Goal: Find contact information: Find contact information

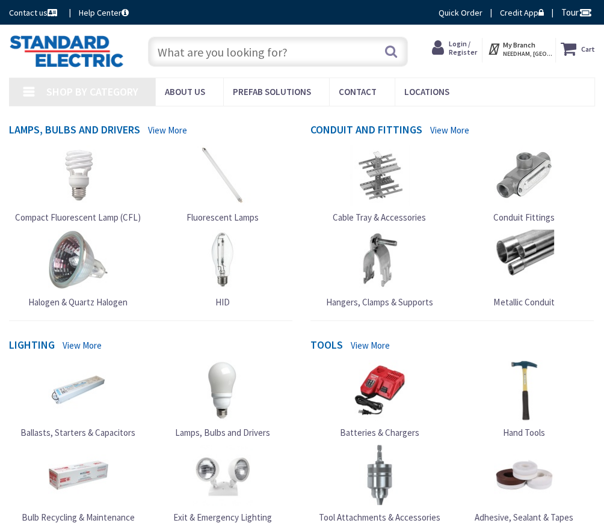
click at [449, 47] on icon at bounding box center [440, 48] width 17 height 20
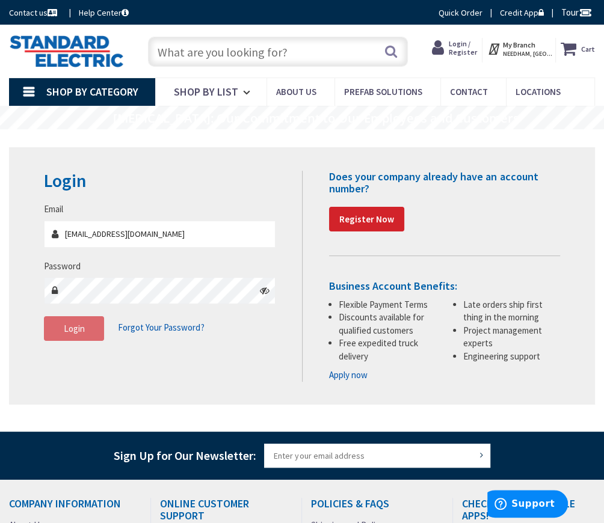
type input "mariana@hallmarksales.com"
click at [67, 331] on span "Login" at bounding box center [74, 328] width 21 height 11
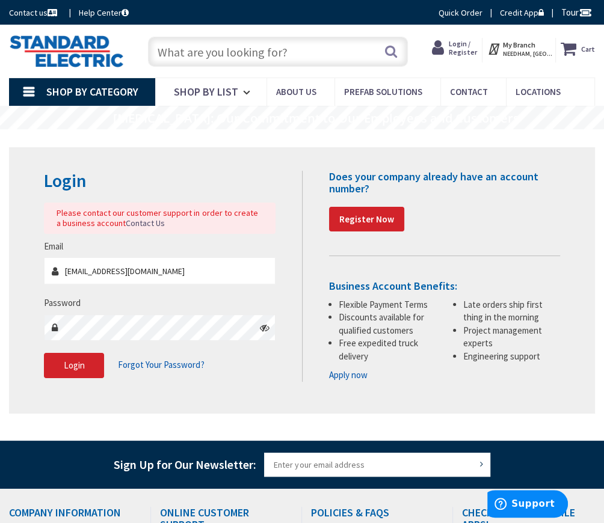
click at [266, 327] on icon at bounding box center [265, 328] width 10 height 10
click at [69, 363] on span "Login" at bounding box center [74, 365] width 21 height 11
click at [73, 361] on span "Login" at bounding box center [74, 365] width 21 height 11
click at [475, 52] on span "Login / Register" at bounding box center [463, 47] width 28 height 17
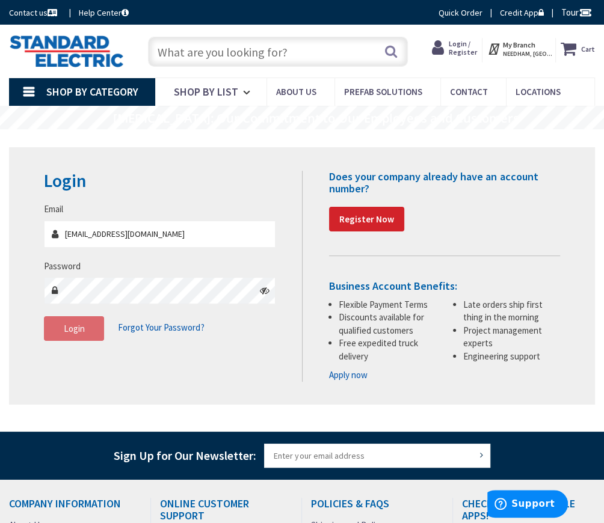
type input "mariana@hallmarksales.com"
click at [94, 329] on button "Login" at bounding box center [74, 328] width 60 height 25
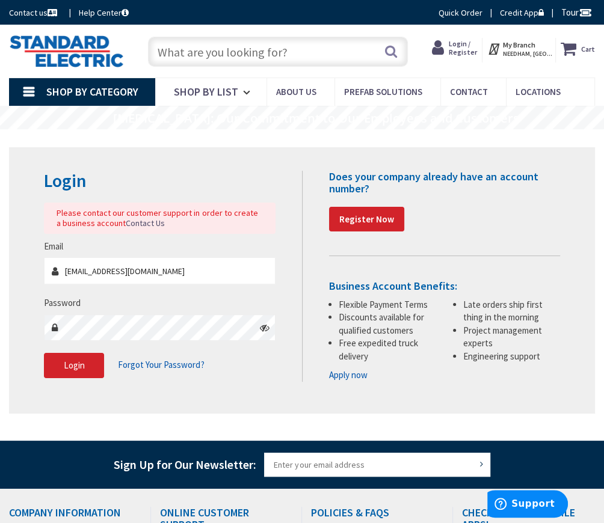
click at [222, 45] on input "text" at bounding box center [278, 52] width 260 height 30
click at [206, 48] on input "text" at bounding box center [278, 52] width 260 height 30
paste input "M21-750-499"
type input "M21-750-499"
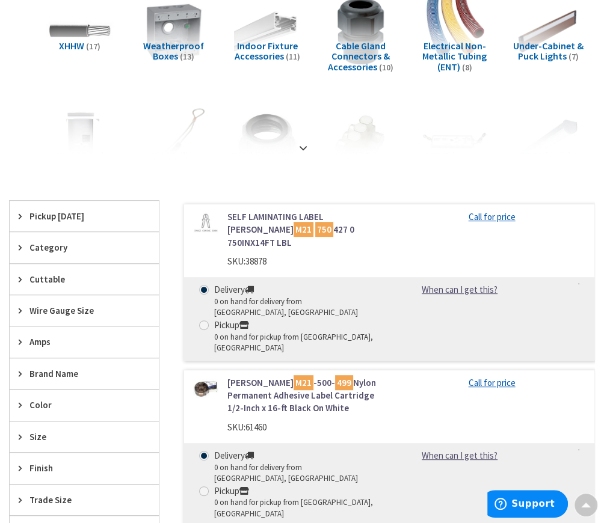
scroll to position [301, 0]
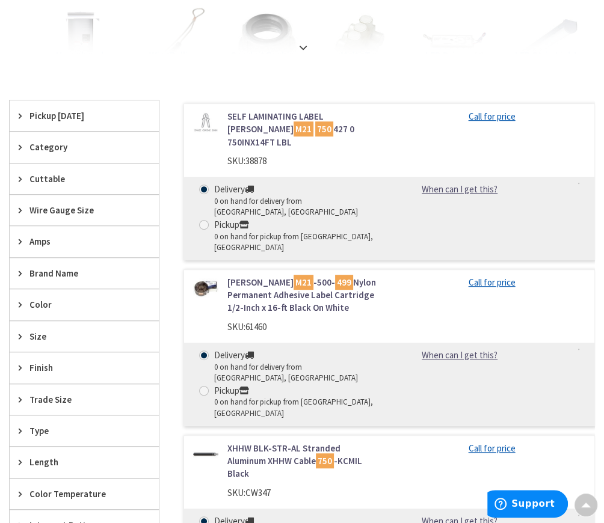
click at [39, 271] on span "Brand Name" at bounding box center [78, 273] width 98 height 13
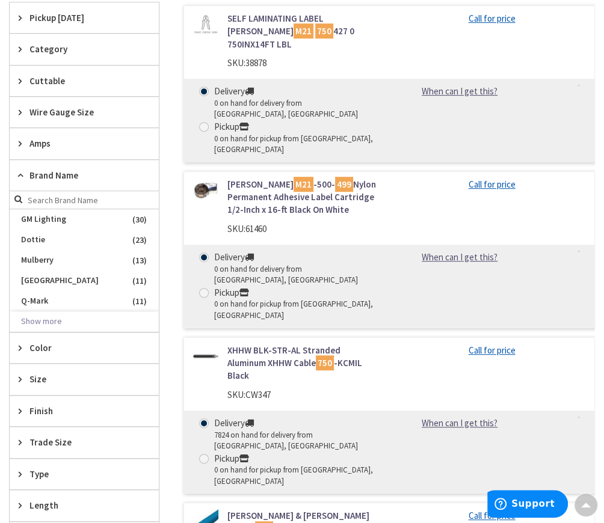
scroll to position [401, 0]
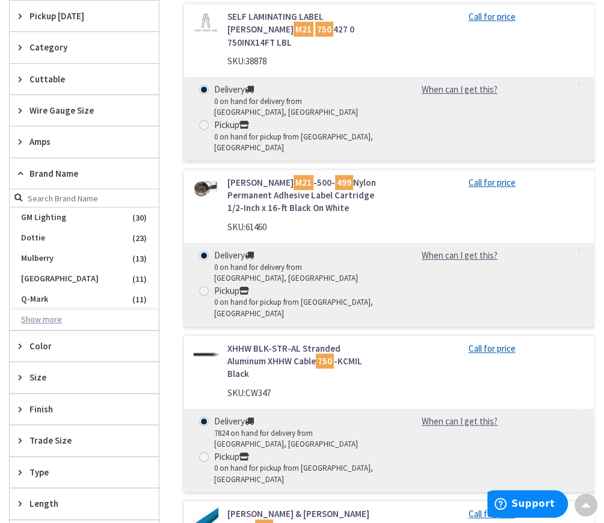
click at [48, 323] on button "Show more" at bounding box center [84, 320] width 149 height 20
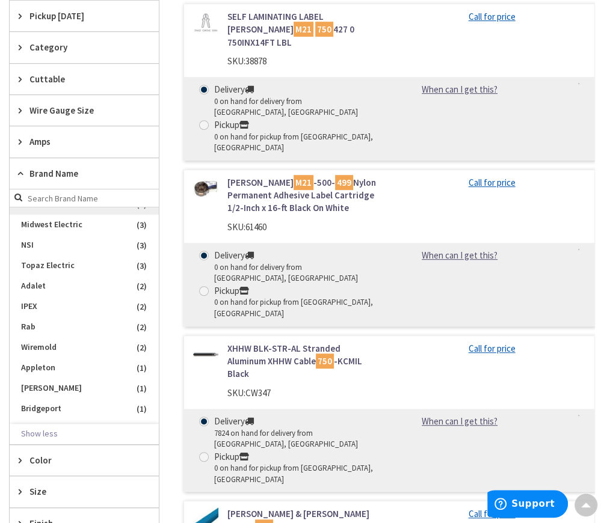
scroll to position [301, 0]
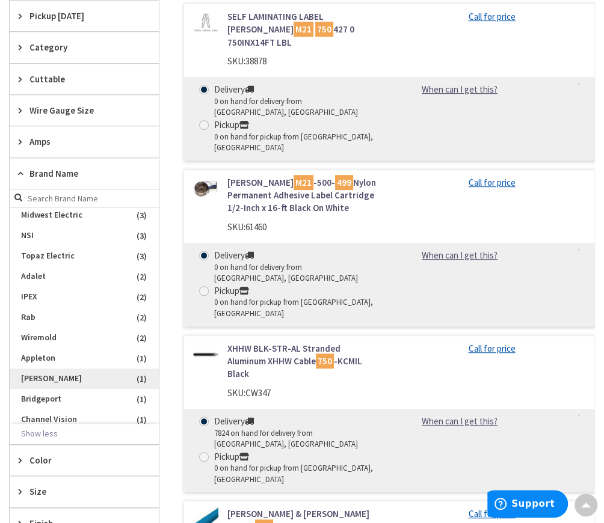
click at [62, 369] on span "Brady" at bounding box center [84, 379] width 149 height 20
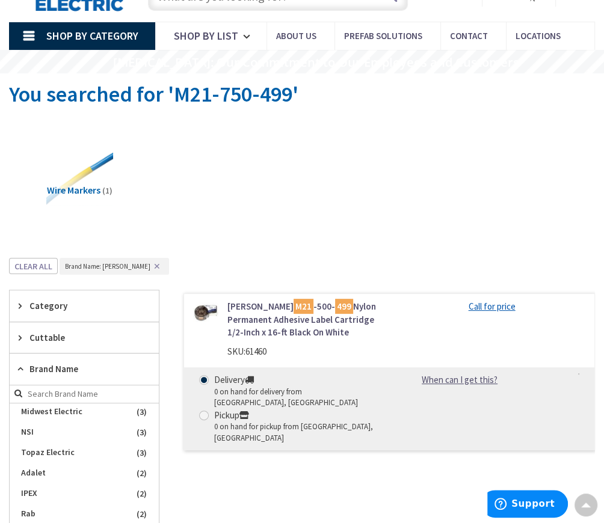
scroll to position [0, 0]
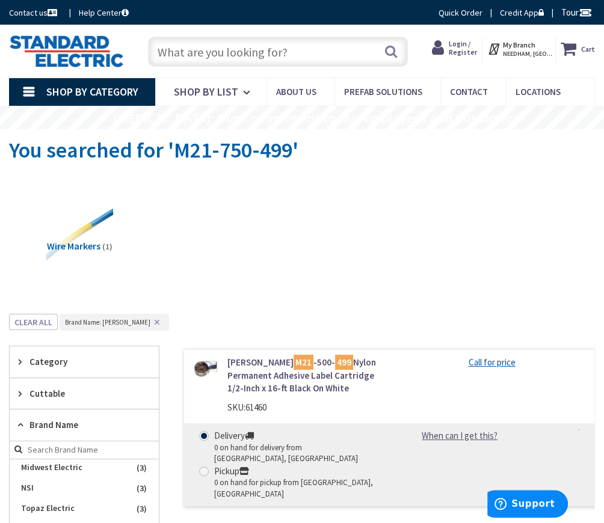
click at [226, 52] on input "text" at bounding box center [278, 52] width 260 height 30
paste input "570"
click at [157, 50] on input "570" at bounding box center [278, 52] width 260 height 30
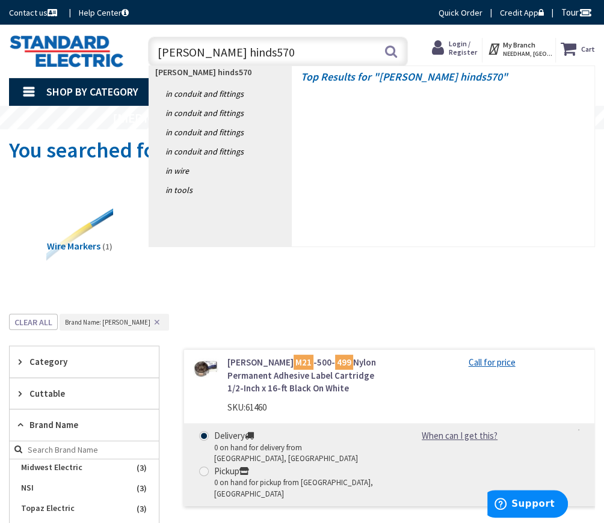
type input "crouse hinds 570"
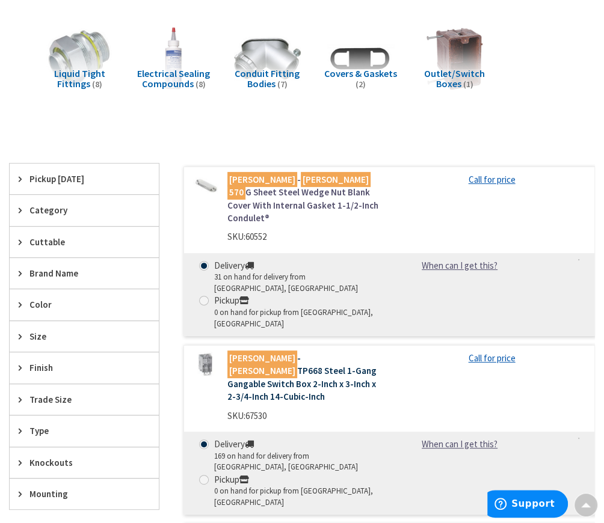
scroll to position [200, 0]
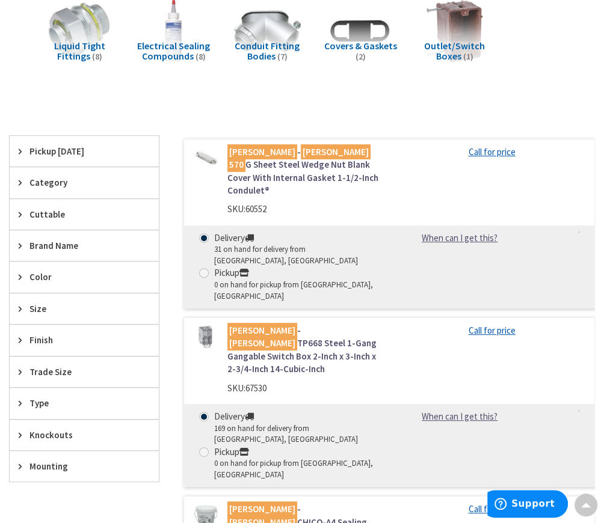
click at [229, 162] on link "Crouse - Hinds 570 G Sheet Steel Wedge Nut Blank Cover With Internal Gasket 1-1…" at bounding box center [303, 172] width 153 height 52
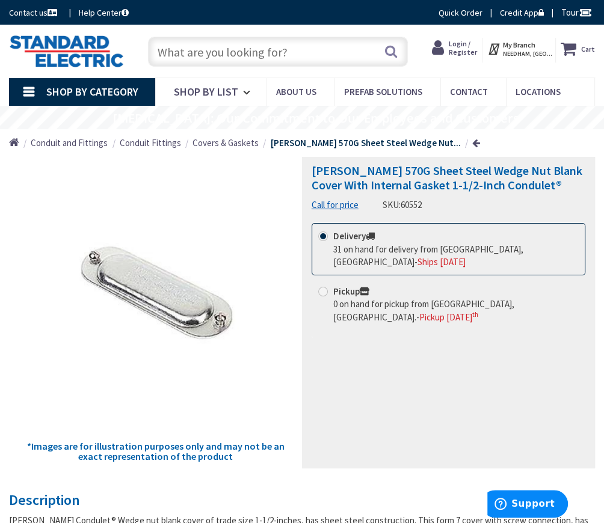
click at [211, 43] on input "text" at bounding box center [278, 52] width 260 height 30
paste input "[PERSON_NAME] [PERSON_NAME]; P/N: T27"
drag, startPoint x: 265, startPoint y: 52, endPoint x: 235, endPoint y: 54, distance: 30.1
click at [235, 54] on input "[PERSON_NAME] [PERSON_NAME]; P/N: T27" at bounding box center [278, 52] width 260 height 30
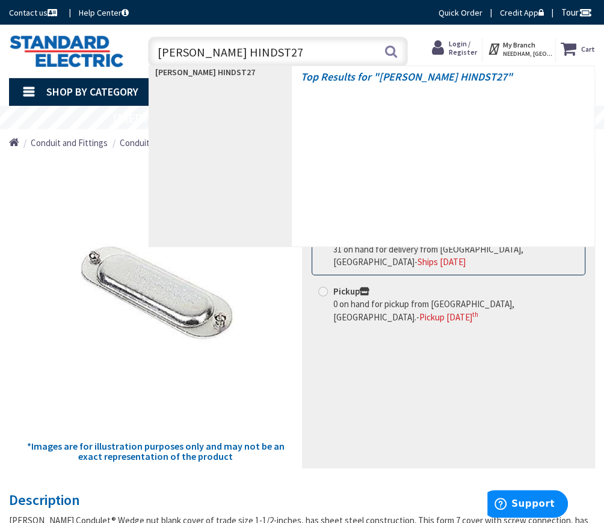
type input "[PERSON_NAME] [PERSON_NAME] T27"
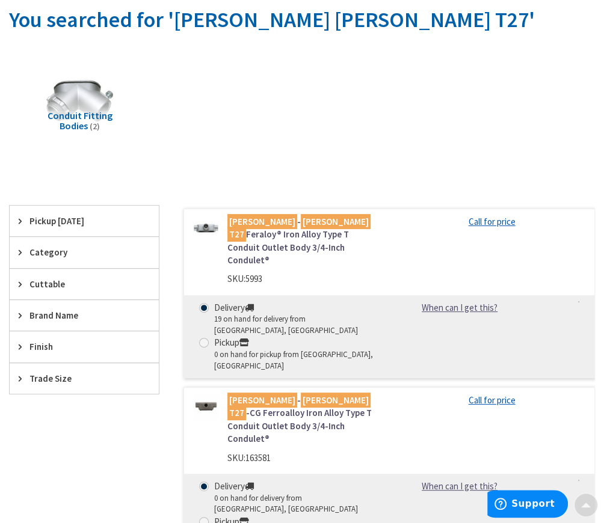
scroll to position [200, 0]
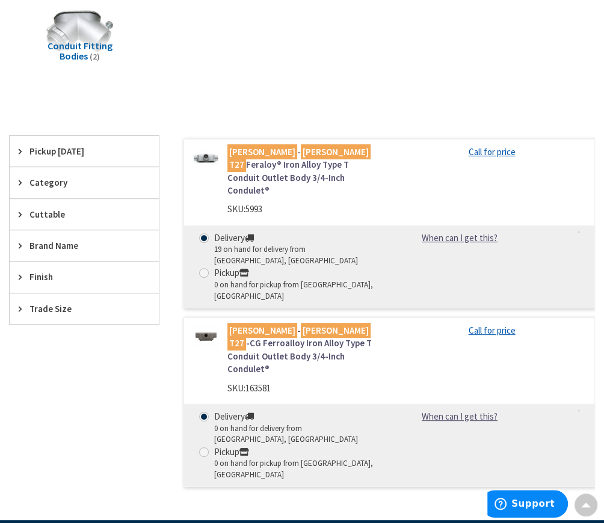
click at [243, 159] on link "Crouse - Hinds T27 Feraloy® Iron Alloy Type T Conduit Outlet Body 3/4-Inch Cond…" at bounding box center [303, 172] width 153 height 52
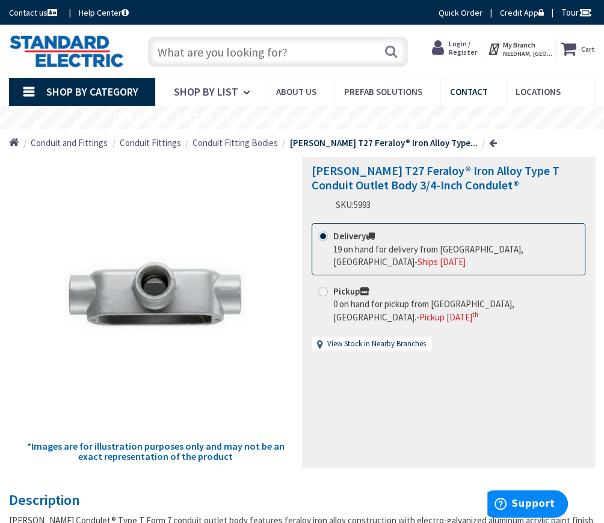
click at [474, 87] on span "Contact" at bounding box center [469, 91] width 38 height 11
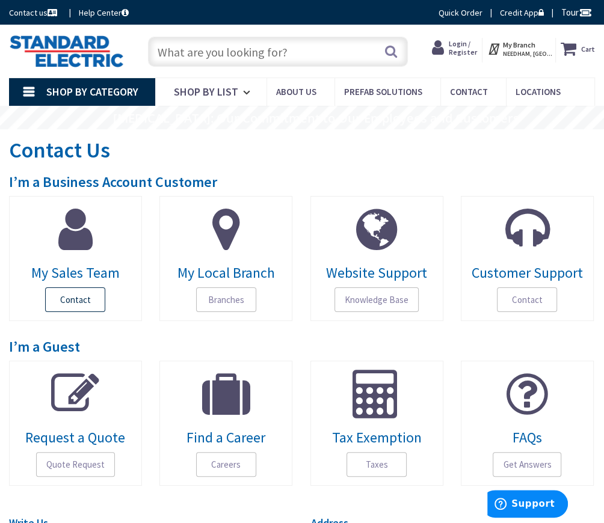
click at [88, 298] on span "Contact" at bounding box center [75, 300] width 60 height 25
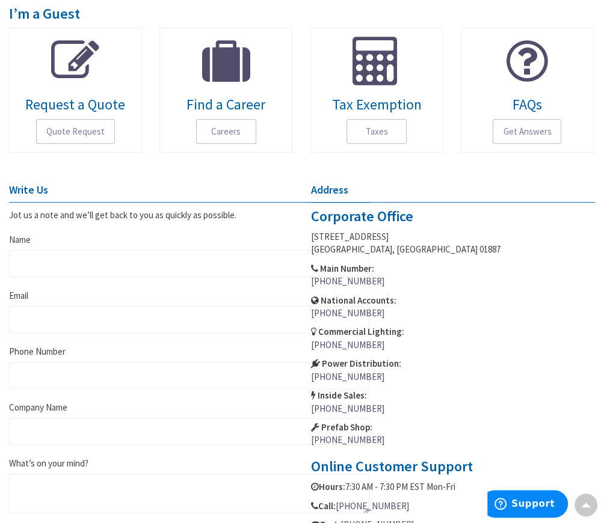
scroll to position [433, 0]
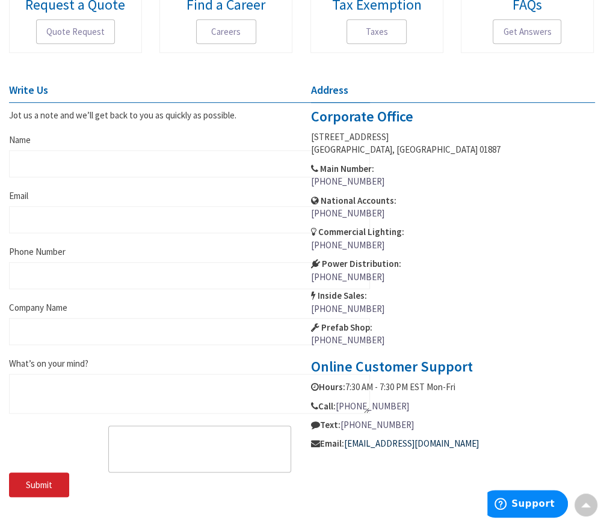
drag, startPoint x: 523, startPoint y: 442, endPoint x: 347, endPoint y: 449, distance: 175.8
click at [347, 449] on p "Email: customersupport@standardelectric.com" at bounding box center [453, 443] width 284 height 13
copy link "[EMAIL_ADDRESS][DOMAIN_NAME]"
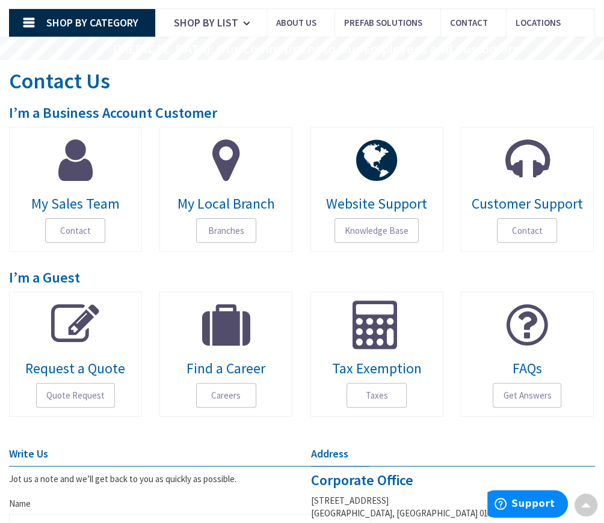
scroll to position [0, 0]
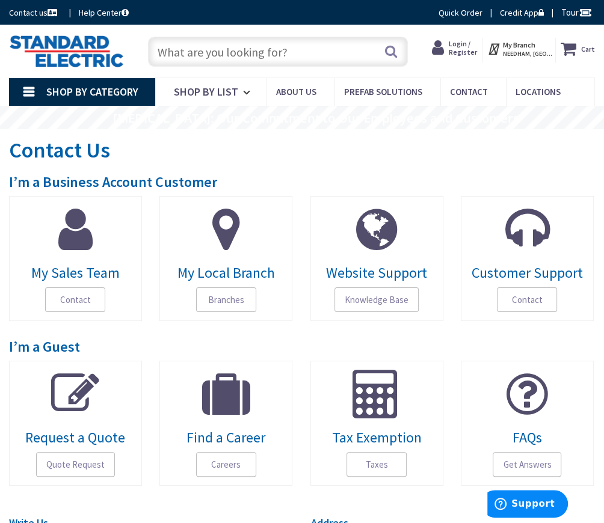
click at [72, 49] on img at bounding box center [66, 51] width 115 height 32
